Goal: Task Accomplishment & Management: Use online tool/utility

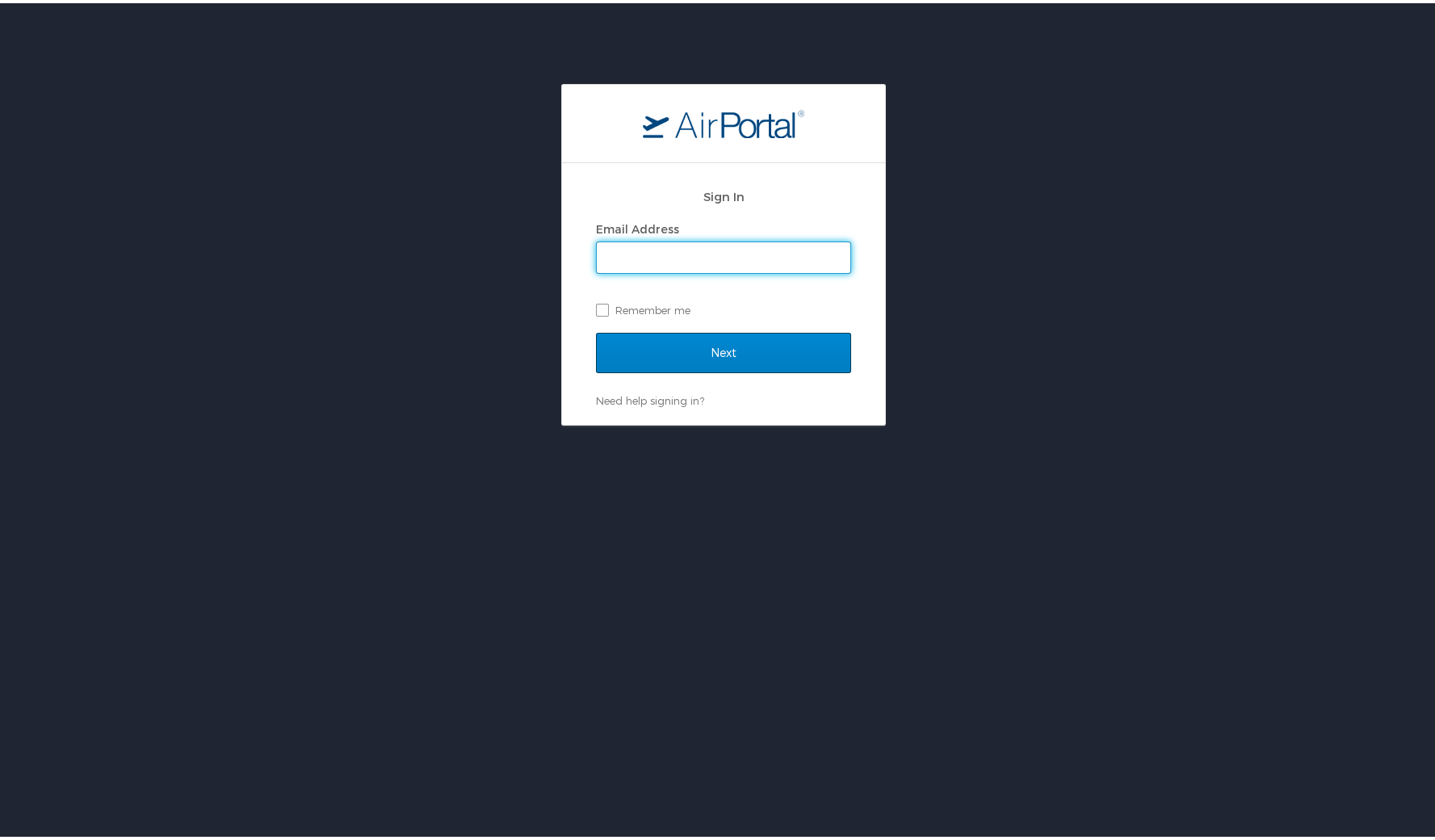
type input "ialons@lsuhsc.edu"
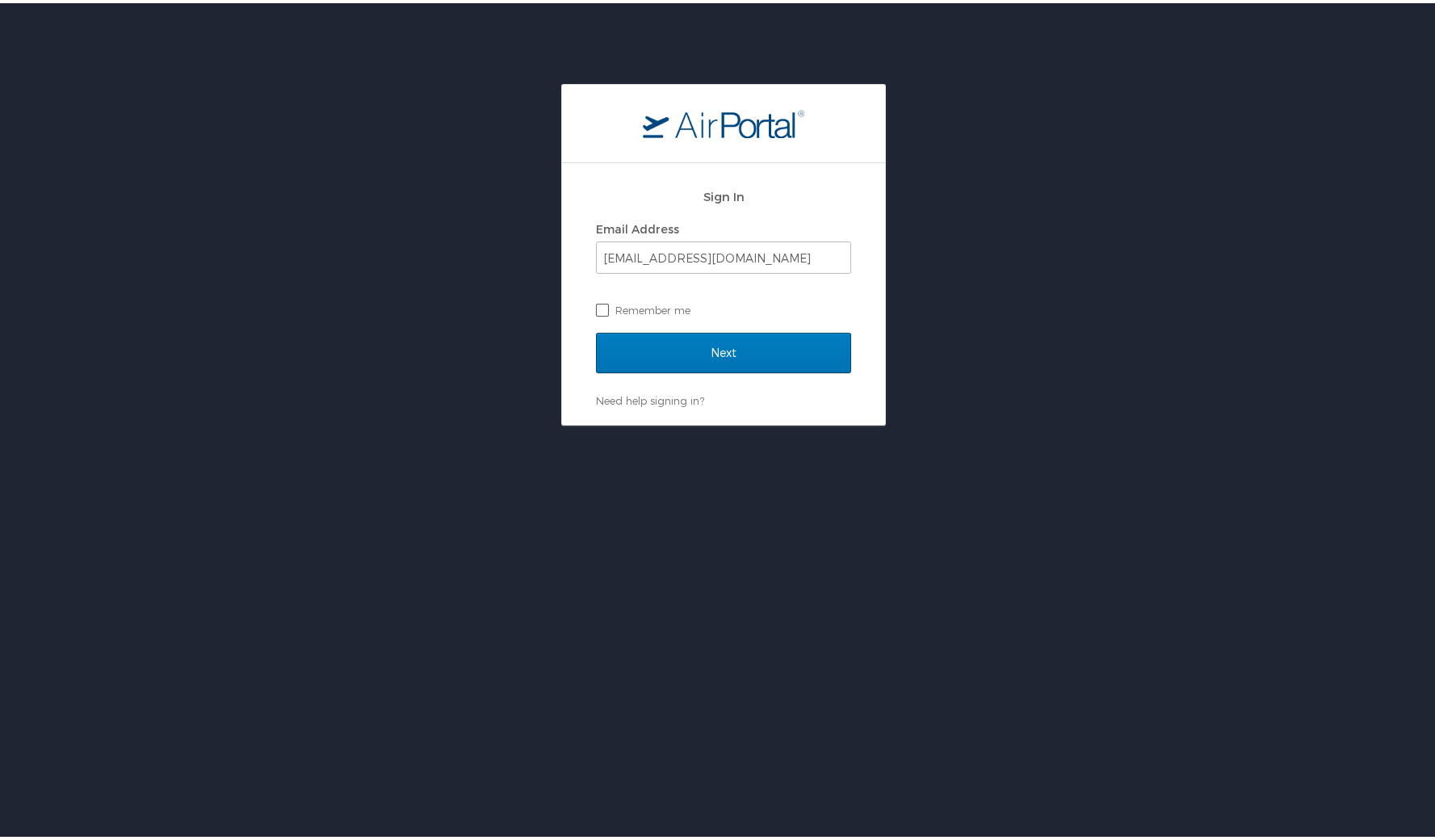
click at [603, 301] on label "Remember me" at bounding box center [723, 307] width 255 height 24
click at [603, 301] on input "Remember me" at bounding box center [601, 305] width 11 height 11
checkbox input "true"
click at [726, 365] on input "Next" at bounding box center [723, 350] width 255 height 41
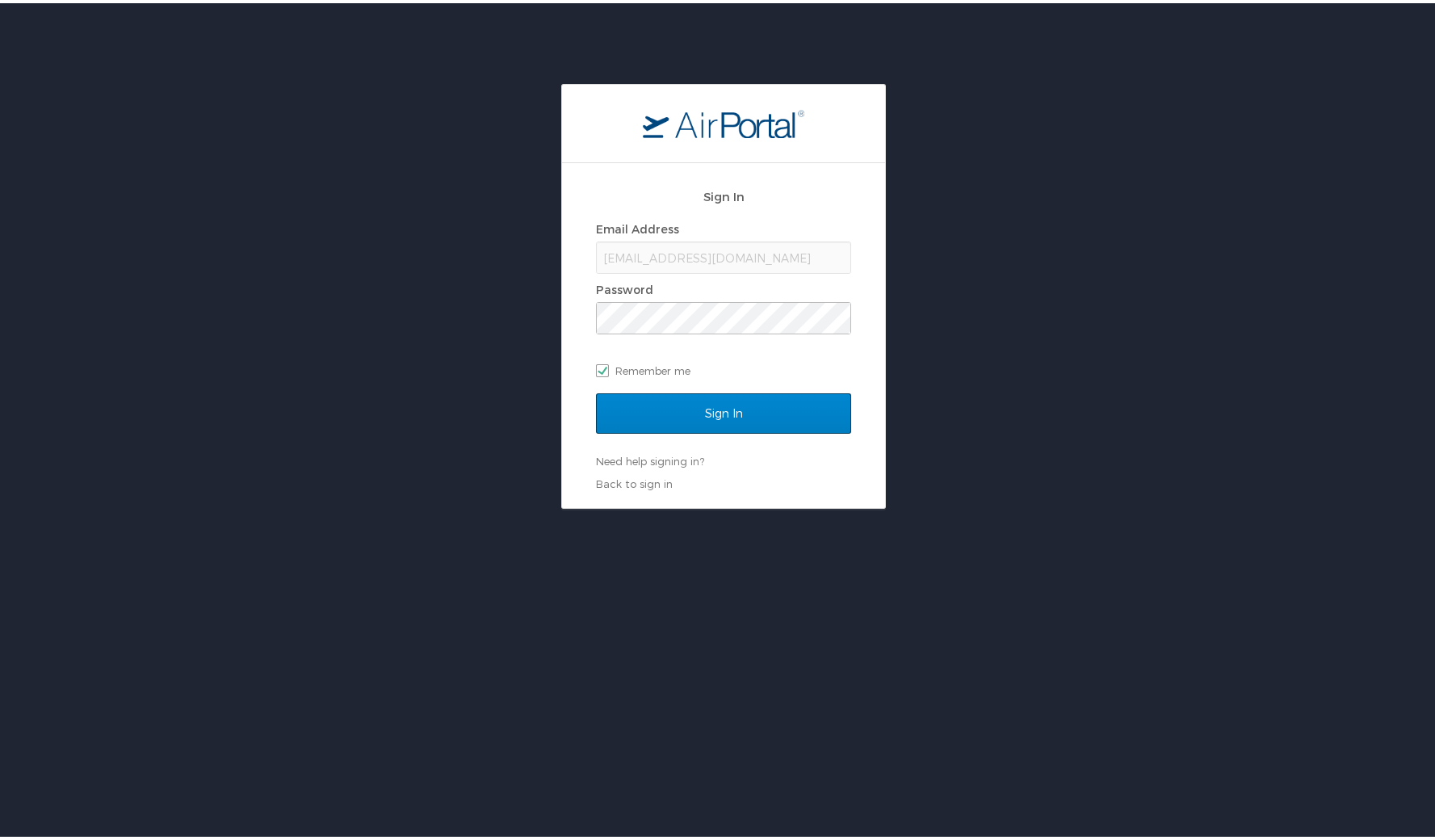
click at [774, 409] on input "Sign In" at bounding box center [723, 410] width 255 height 41
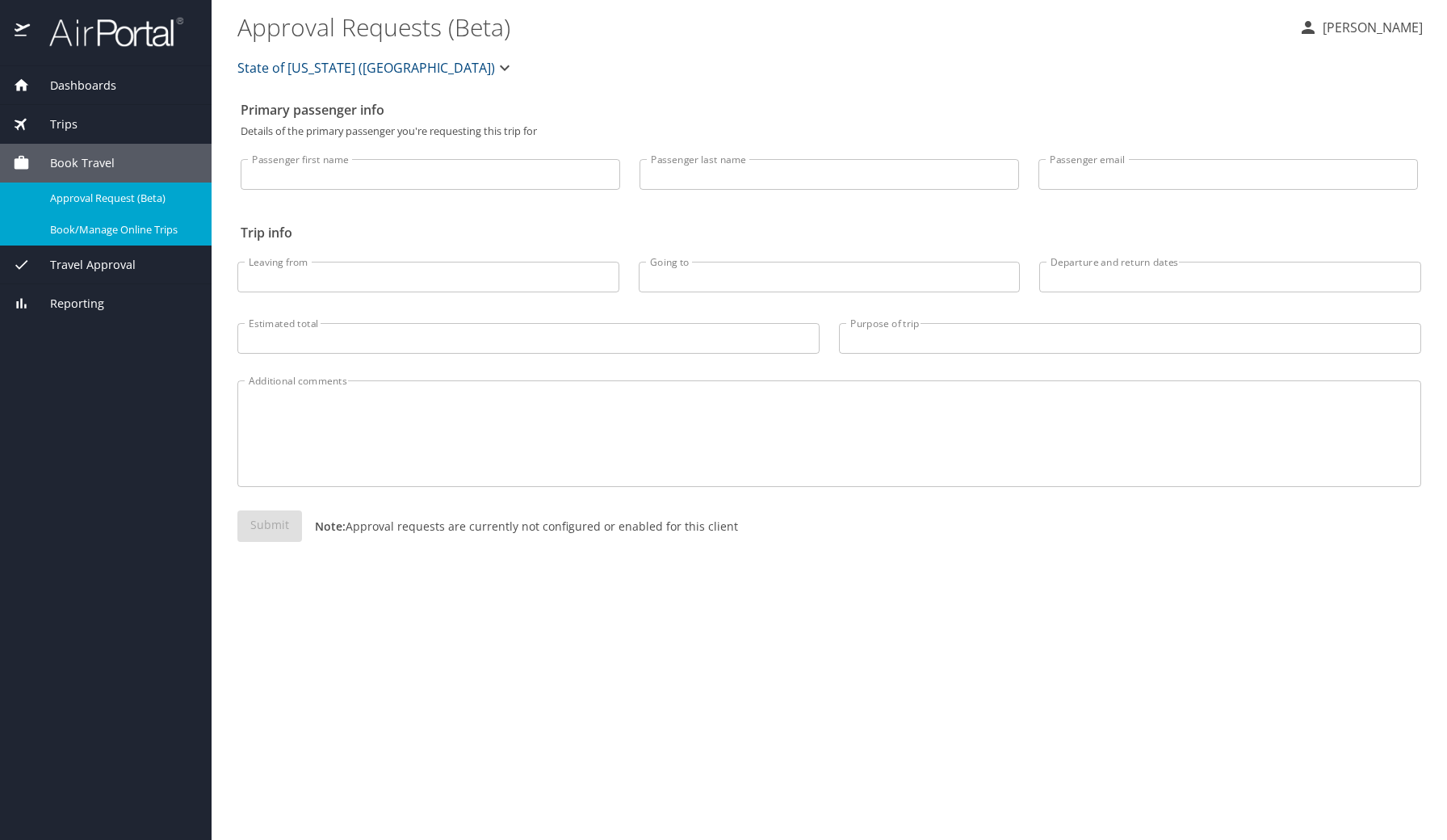
click at [97, 230] on span "Book/Manage Online Trips" at bounding box center [120, 229] width 142 height 15
